Goal: Transaction & Acquisition: Register for event/course

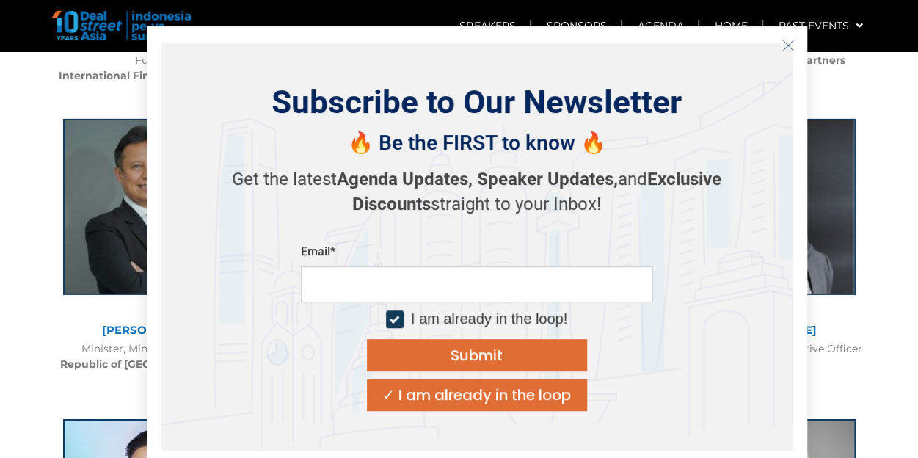
scroll to position [2568, 0]
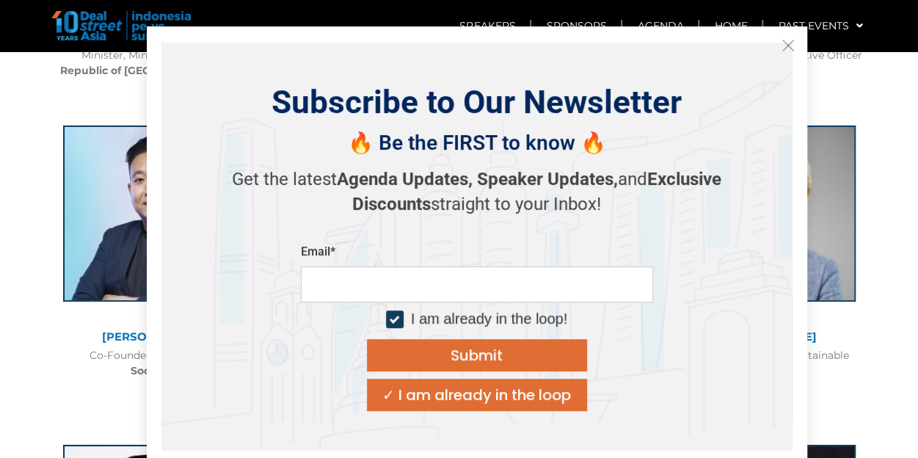
click at [791, 48] on icon "Close" at bounding box center [787, 45] width 13 height 13
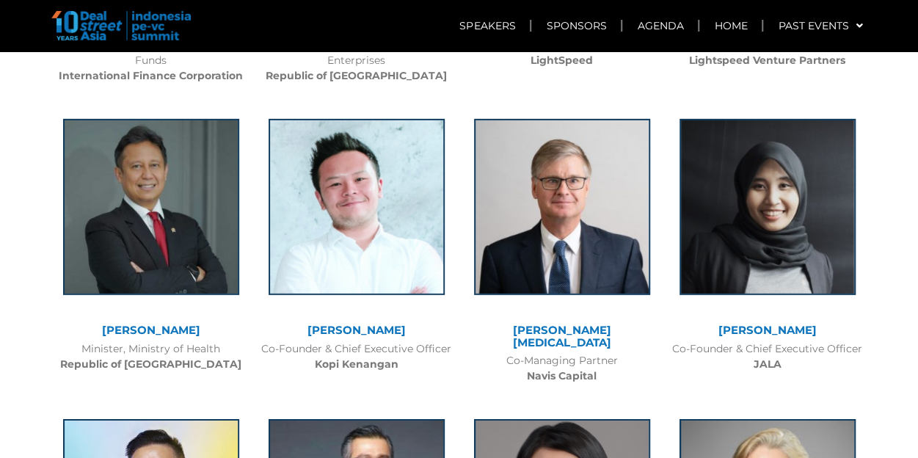
scroll to position [0, 0]
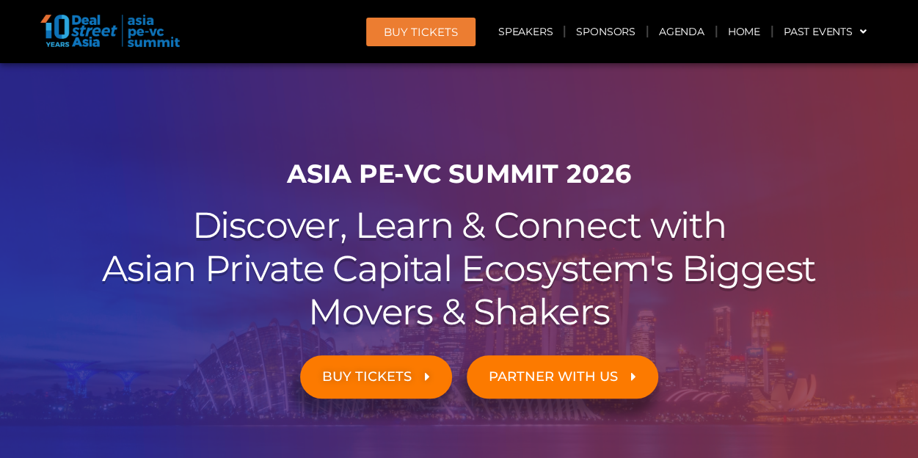
click at [343, 382] on span "BUY TICKETS" at bounding box center [367, 377] width 90 height 14
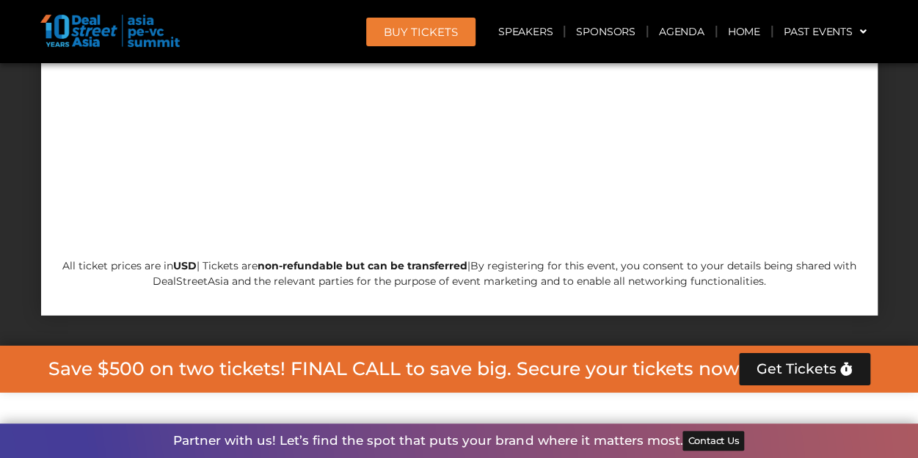
scroll to position [7850, 0]
